Goal: Task Accomplishment & Management: Manage account settings

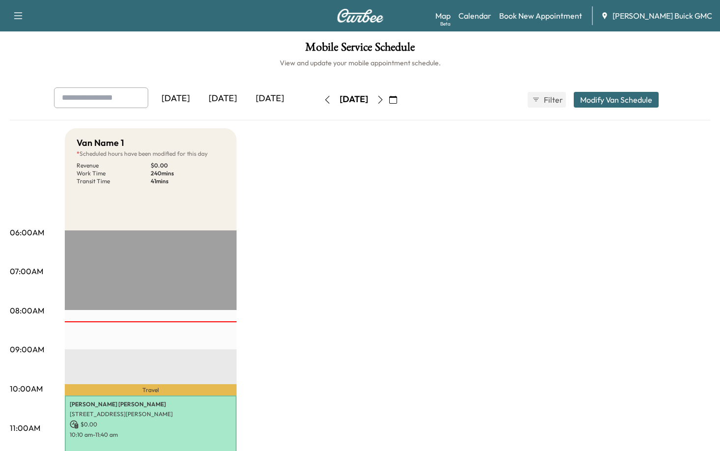
click at [624, 105] on button "Modify Van Schedule" at bounding box center [616, 100] width 85 height 16
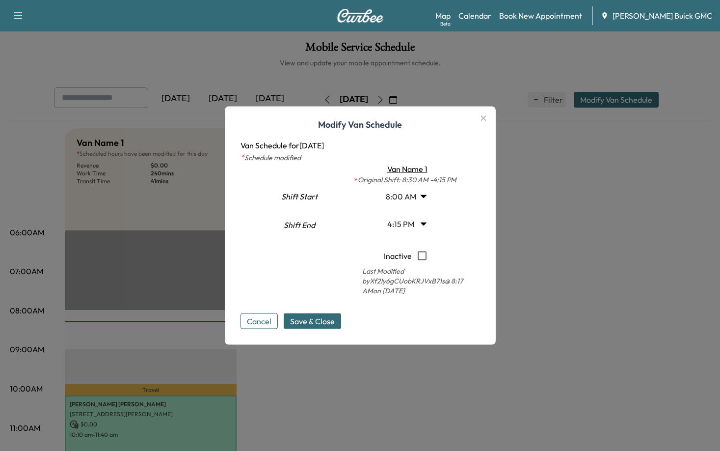
click at [594, 250] on div at bounding box center [360, 225] width 720 height 451
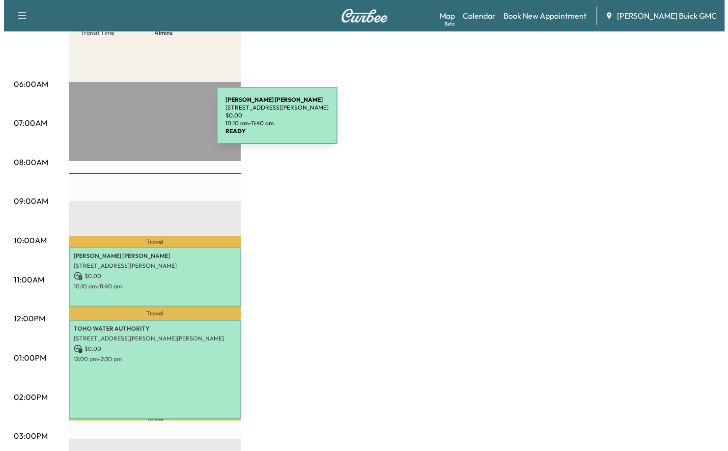
scroll to position [147, 0]
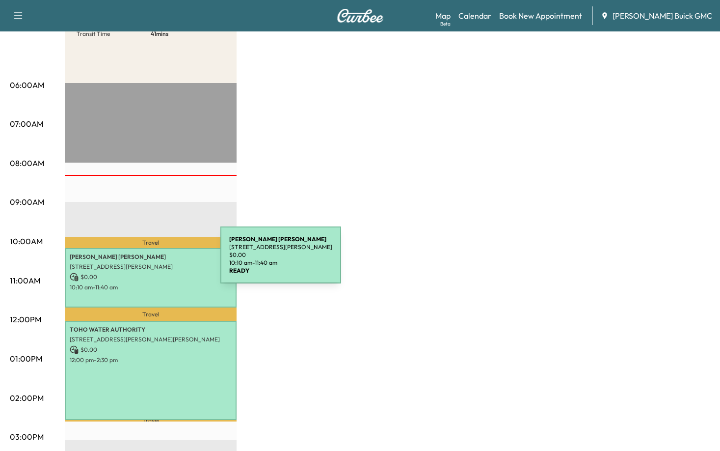
click at [147, 263] on p "[STREET_ADDRESS][PERSON_NAME]" at bounding box center [151, 267] width 162 height 8
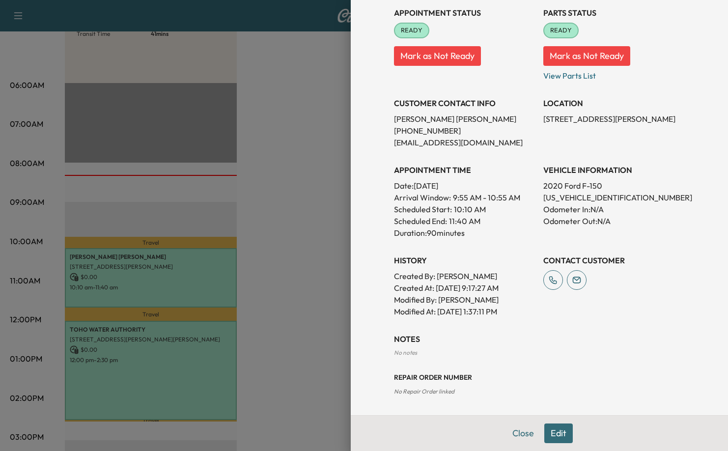
scroll to position [129, 0]
click at [309, 284] on div at bounding box center [364, 225] width 728 height 451
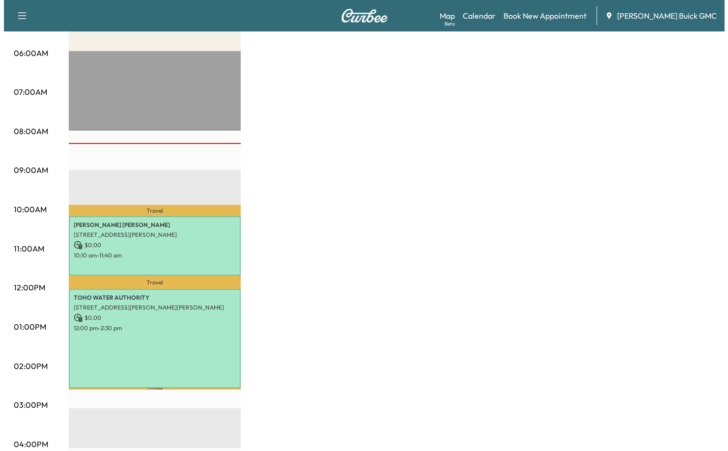
scroll to position [424, 0]
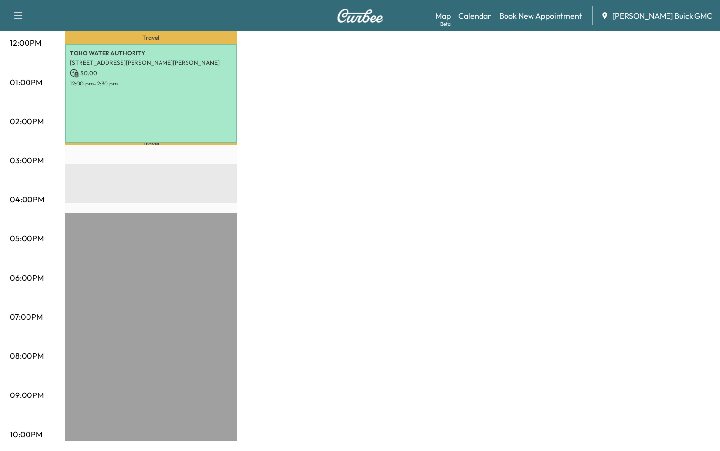
click at [123, 358] on div "Travel [PERSON_NAME] [STREET_ADDRESS][PERSON_NAME] $ 0.00 10:10 am - 11:40 am T…" at bounding box center [151, 124] width 172 height 634
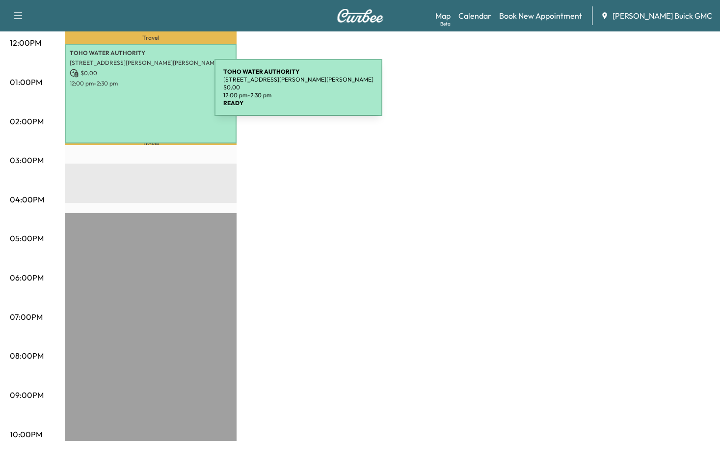
click at [141, 92] on div "TOHO WATER AUTHORITY [STREET_ADDRESS][PERSON_NAME] $ 0.00 12:00 pm - 2:30 pm" at bounding box center [151, 93] width 172 height 99
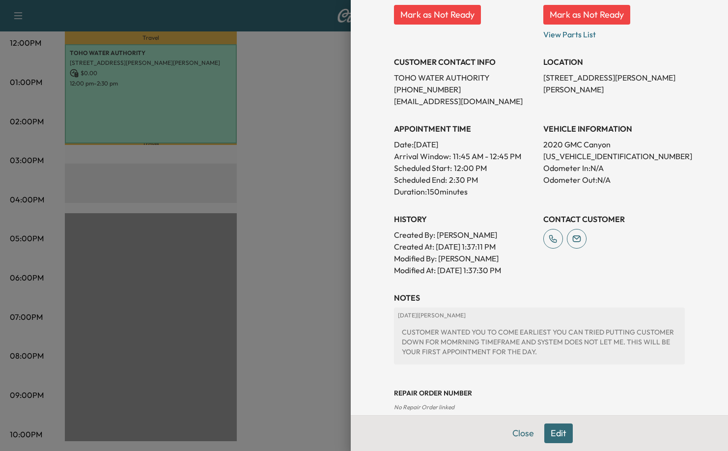
scroll to position [197, 0]
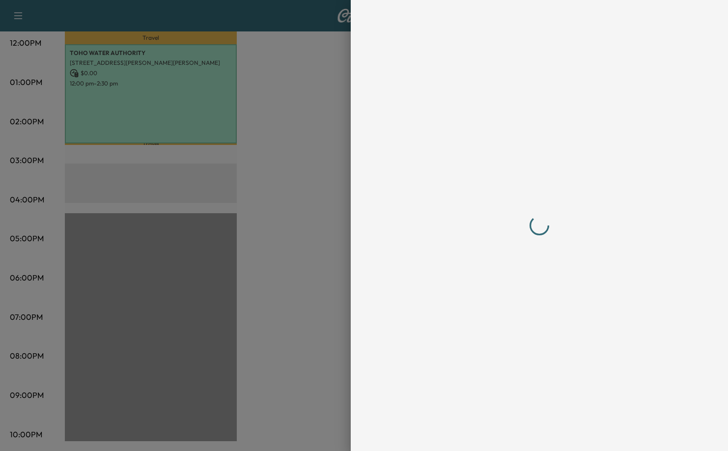
click at [548, 432] on div at bounding box center [539, 225] width 314 height 451
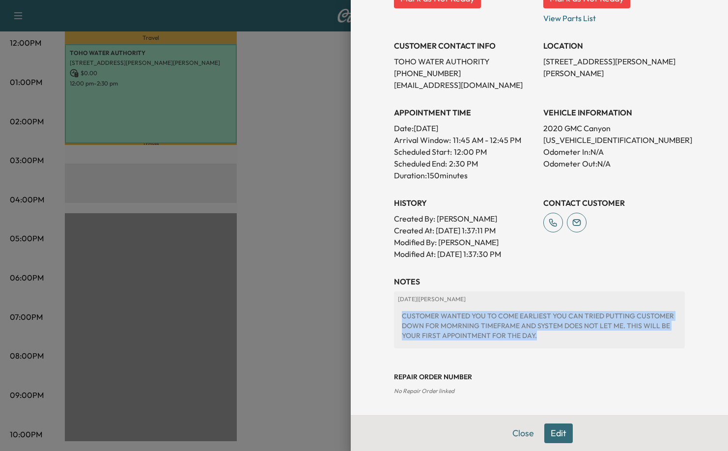
drag, startPoint x: 536, startPoint y: 332, endPoint x: 374, endPoint y: 305, distance: 164.3
click at [374, 305] on div "Appointment Details Services LOF - Oil Change and Oil Filter Replacement $ 0.00…" at bounding box center [539, 225] width 377 height 451
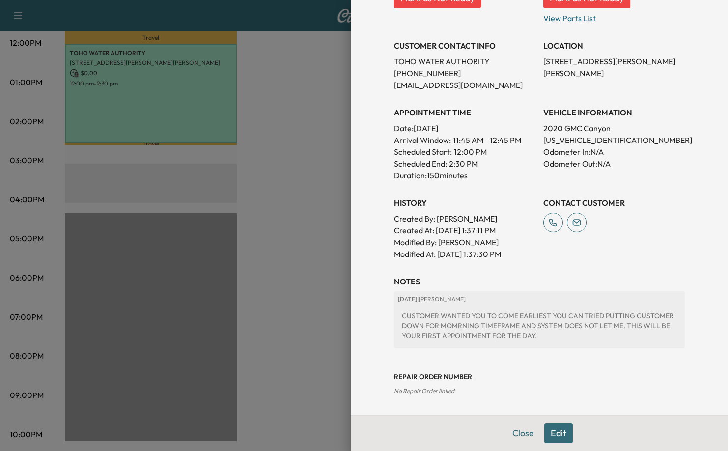
click at [512, 274] on div "Appointment Details Services LOF - Oil Change and Oil Filter Replacement $ 0.00…" at bounding box center [539, 109] width 314 height 612
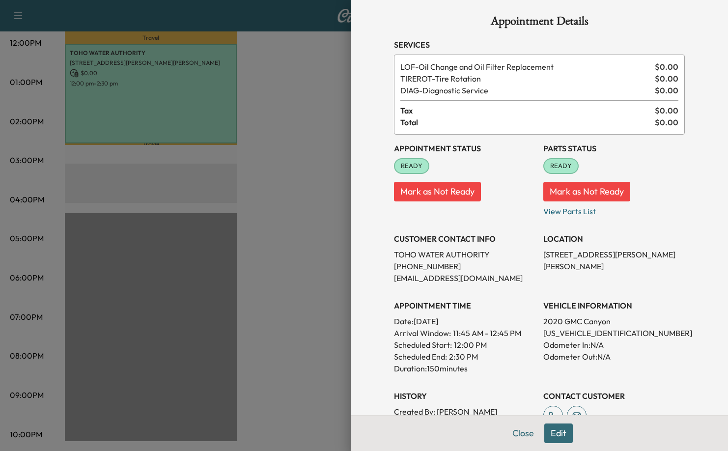
scroll to position [0, 0]
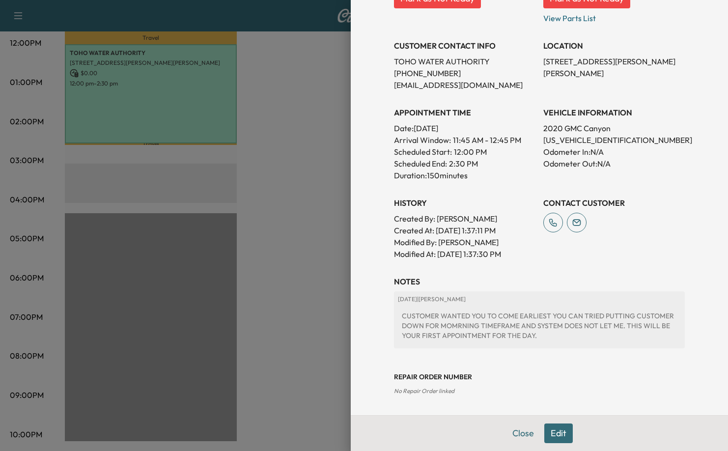
click at [551, 431] on button "Edit" at bounding box center [558, 433] width 28 height 20
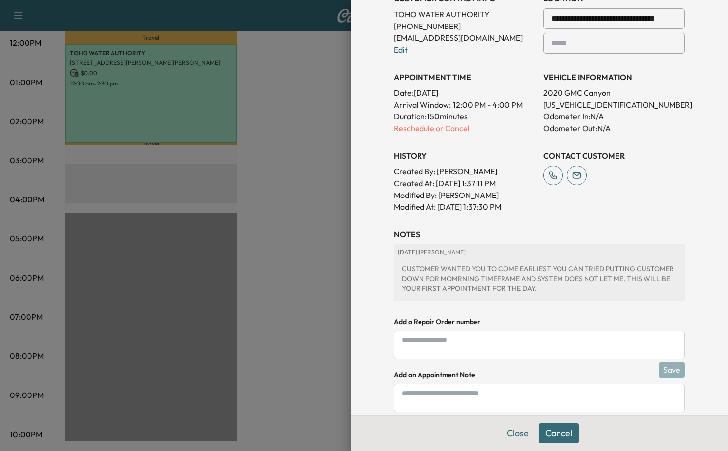
scroll to position [300, 0]
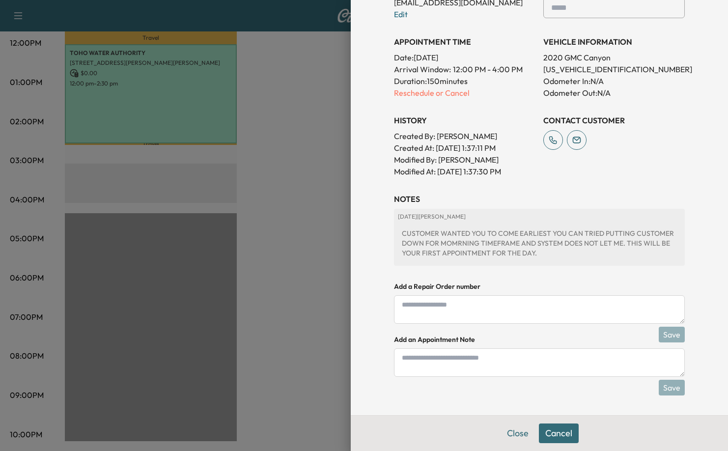
click at [426, 365] on textarea at bounding box center [539, 362] width 291 height 28
type textarea "*"
type textarea "**********"
click at [664, 387] on button "Save" at bounding box center [671, 388] width 26 height 16
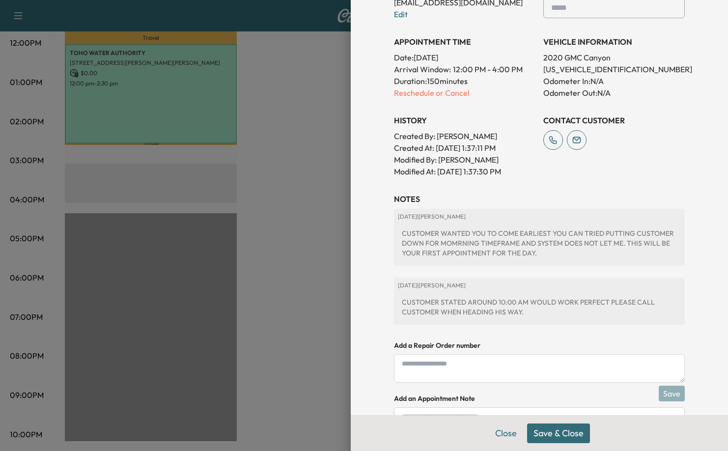
click at [244, 255] on div at bounding box center [364, 225] width 728 height 451
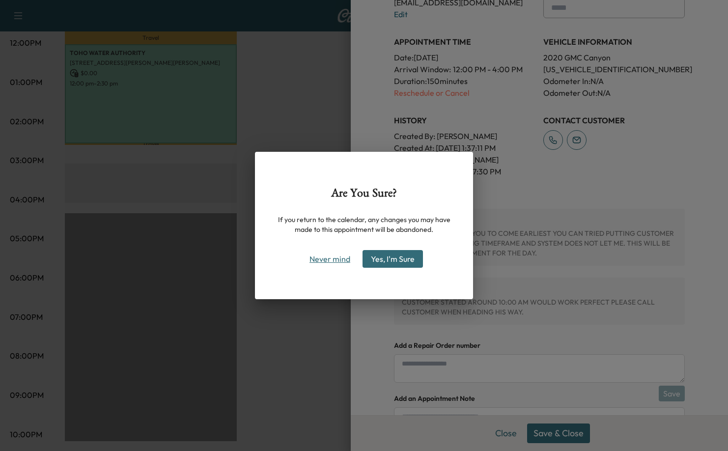
click at [335, 256] on button "Never mind" at bounding box center [330, 259] width 50 height 16
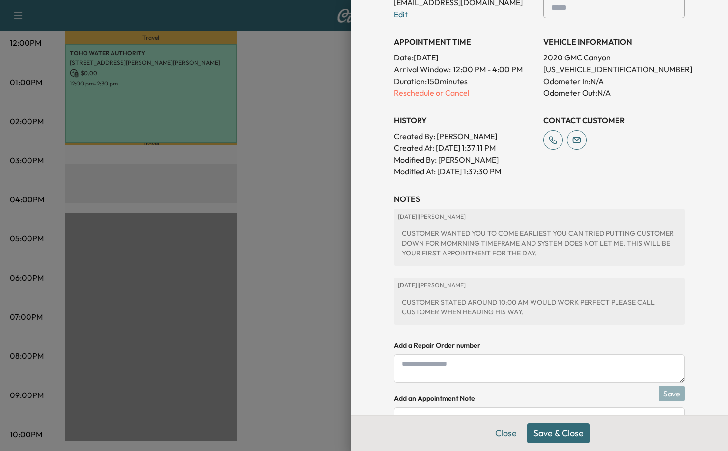
click at [553, 439] on button "Save & Close" at bounding box center [558, 433] width 63 height 20
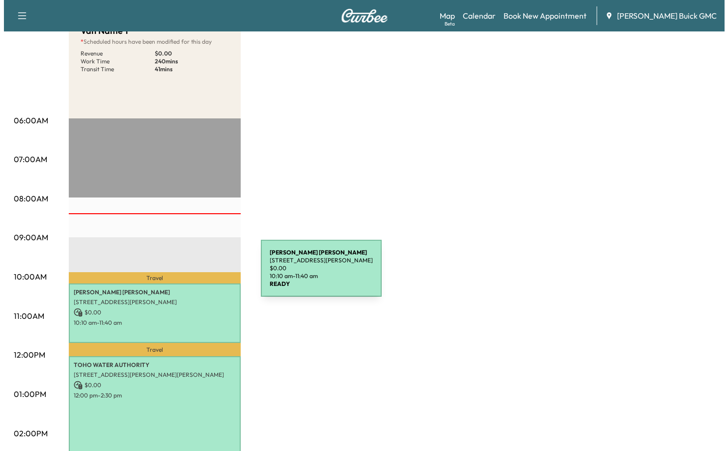
scroll to position [178, 0]
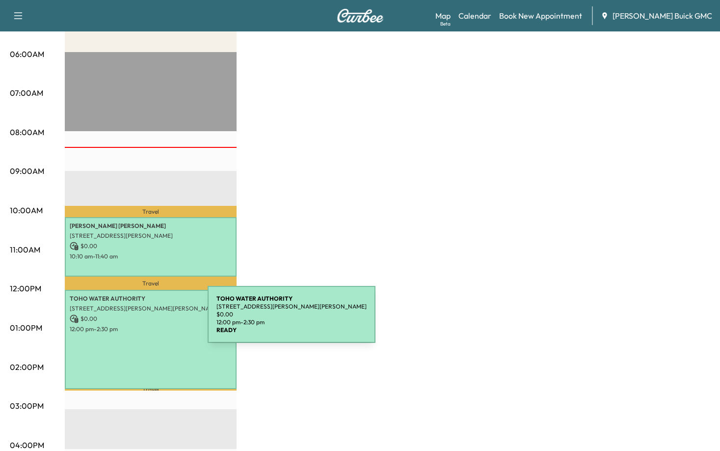
click at [134, 320] on p "$ 0.00" at bounding box center [151, 318] width 162 height 9
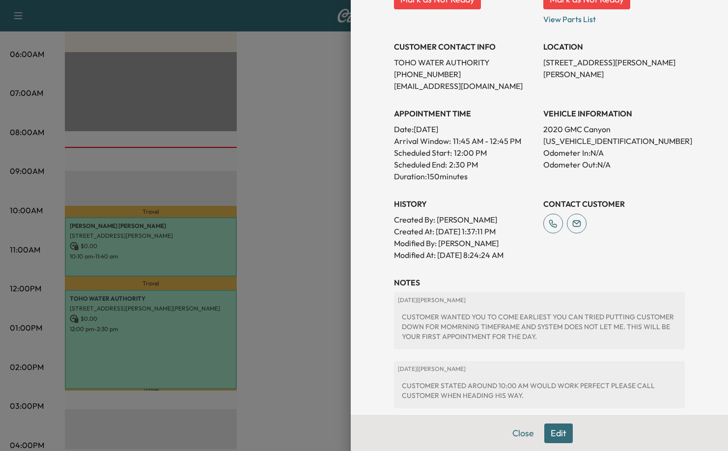
click at [548, 429] on button "Edit" at bounding box center [558, 433] width 28 height 20
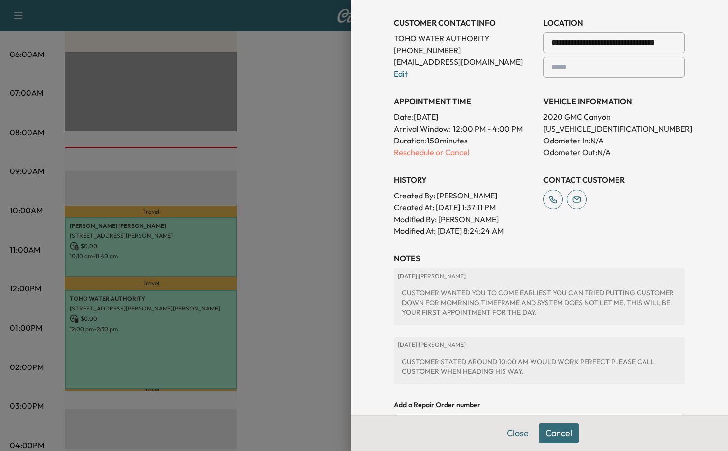
scroll to position [245, 0]
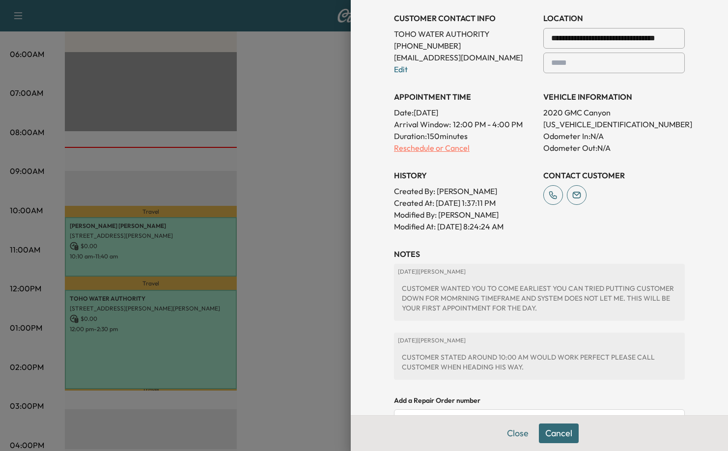
click at [427, 149] on p "Reschedule or Cancel" at bounding box center [464, 148] width 141 height 12
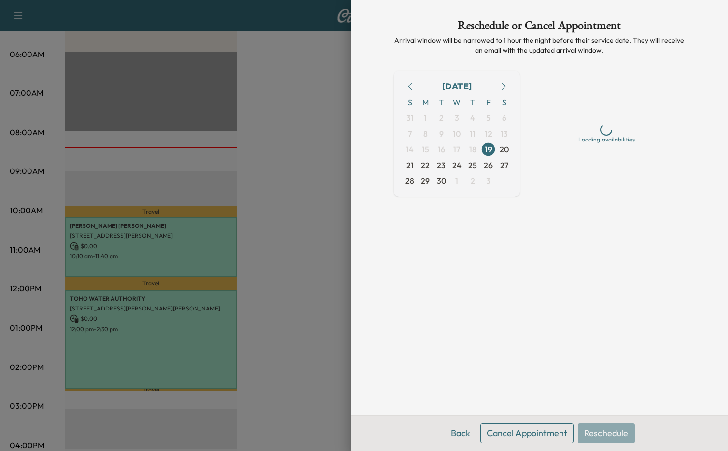
scroll to position [0, 0]
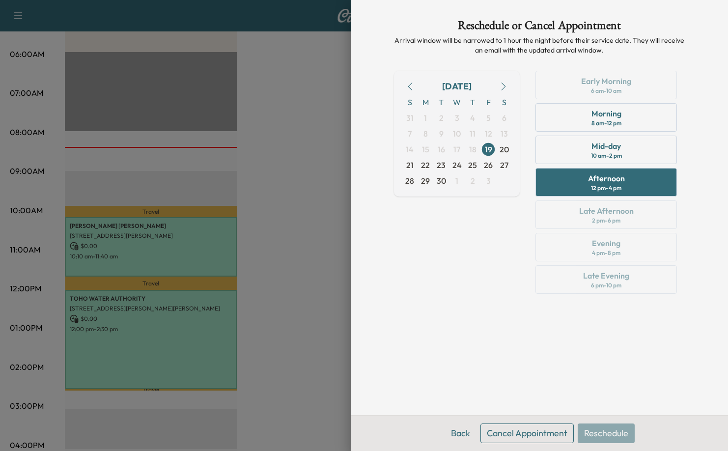
click at [451, 434] on button "Back" at bounding box center [460, 433] width 32 height 20
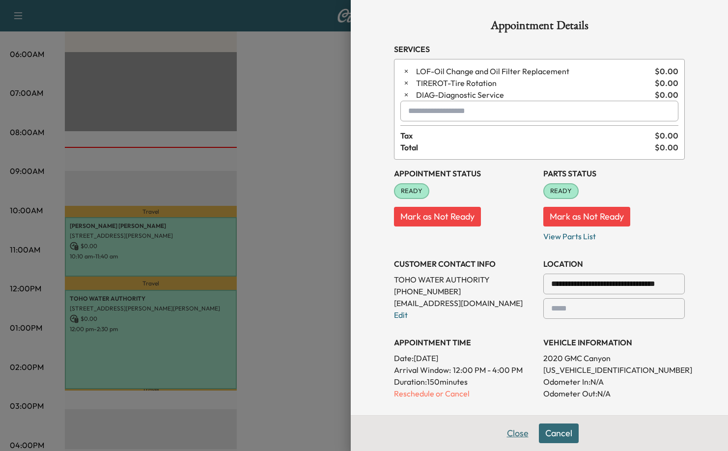
click at [500, 429] on button "Close" at bounding box center [517, 433] width 34 height 20
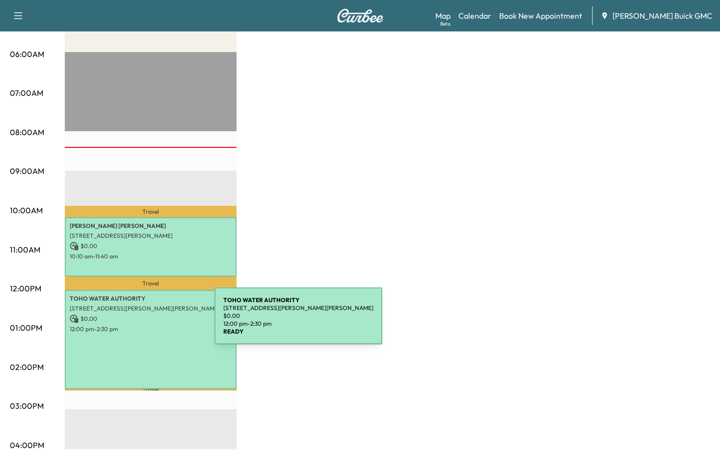
click at [141, 322] on div "TOHO WATER AUTHORITY [STREET_ADDRESS][PERSON_NAME] $ 0.00 12:00 pm - 2:30 pm" at bounding box center [151, 339] width 172 height 99
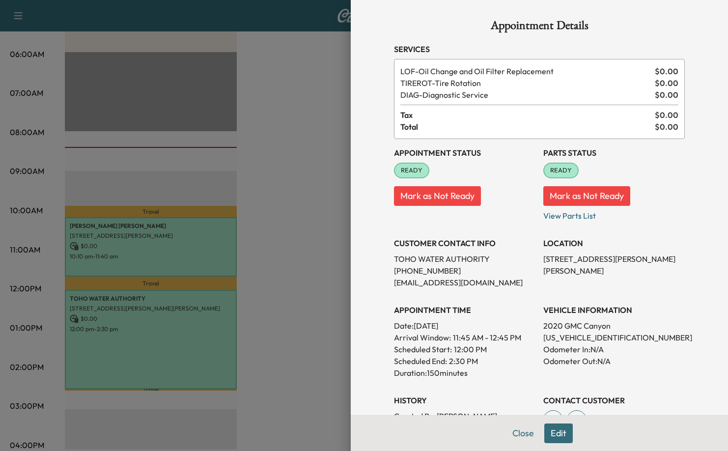
click at [130, 243] on div at bounding box center [364, 225] width 728 height 451
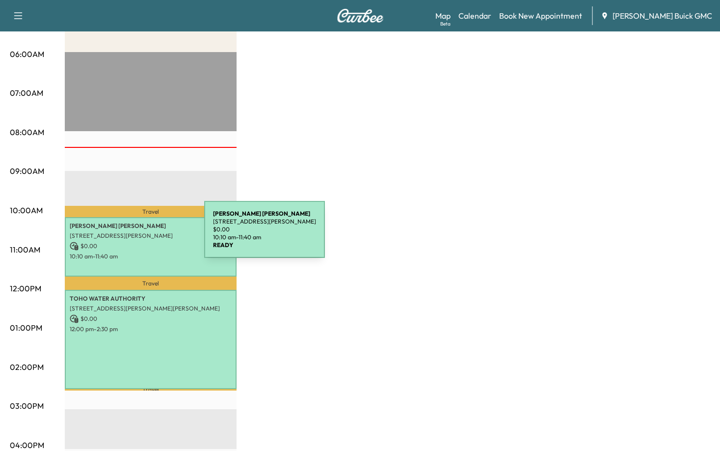
click at [132, 232] on p "[STREET_ADDRESS][PERSON_NAME]" at bounding box center [151, 236] width 162 height 8
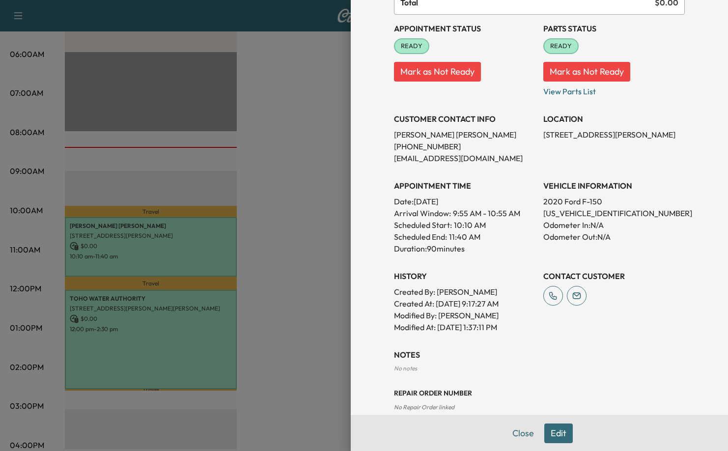
scroll to position [129, 0]
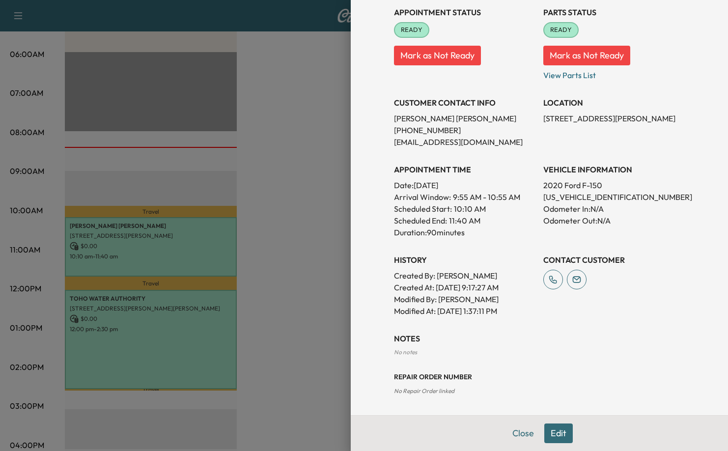
click at [641, 144] on div "LOCATION [STREET_ADDRESS][PERSON_NAME]" at bounding box center [613, 118] width 141 height 59
click at [323, 137] on div at bounding box center [364, 225] width 728 height 451
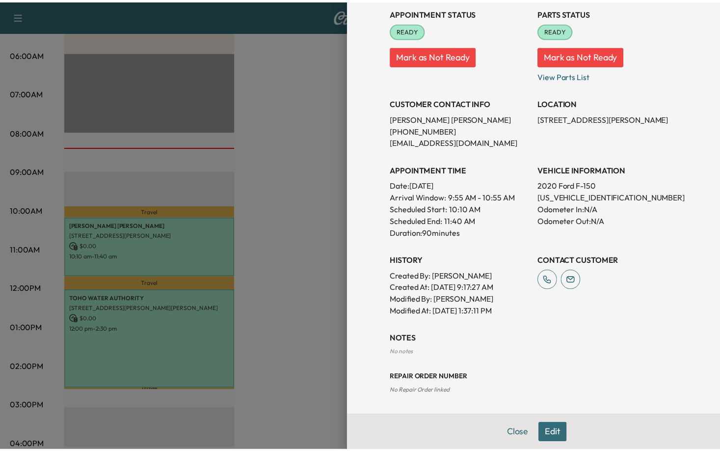
scroll to position [0, 0]
